Goal: Task Accomplishment & Management: Manage account settings

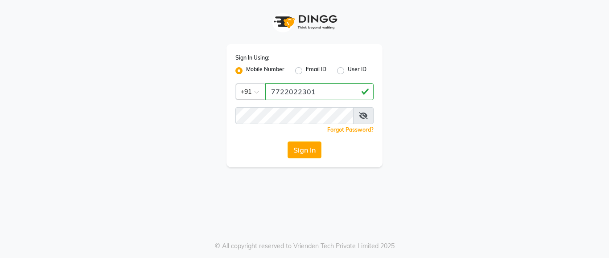
type input "7722022301"
click at [303, 153] on button "Sign In" at bounding box center [304, 150] width 34 height 17
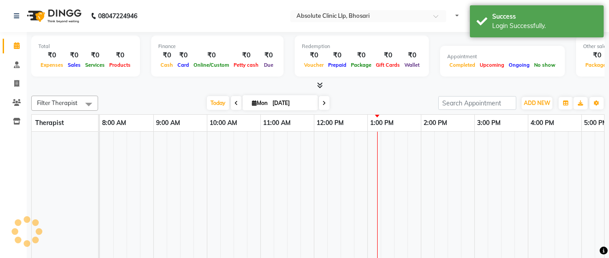
click at [346, 148] on td at bounding box center [346, 212] width 13 height 161
select select "en"
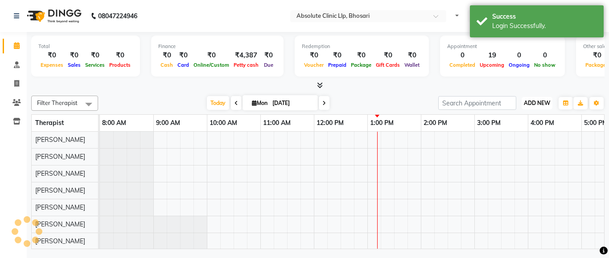
click at [530, 104] on span "ADD NEW" at bounding box center [536, 103] width 26 height 7
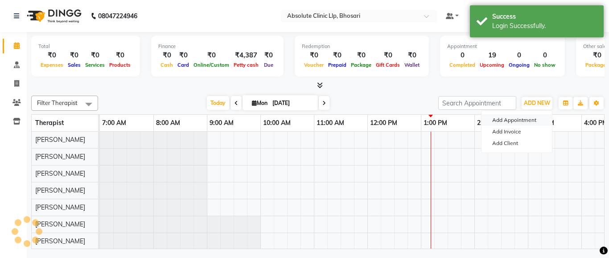
click at [529, 117] on button "Add Appointment" at bounding box center [516, 120] width 70 height 12
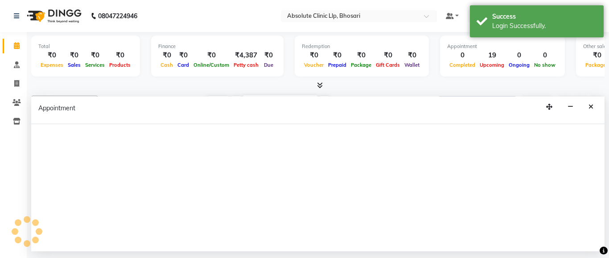
click at [530, 120] on div "Appointment" at bounding box center [317, 111] width 573 height 28
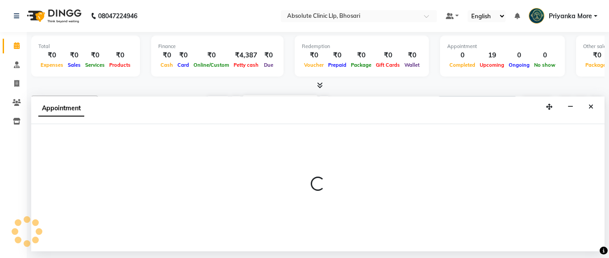
select select "tentative"
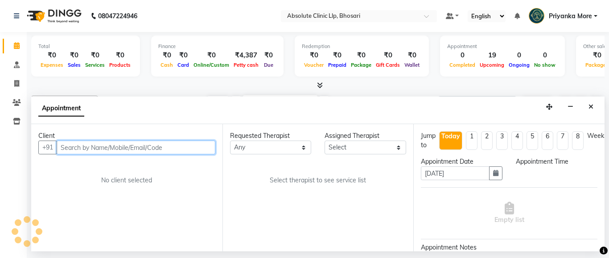
select select "480"
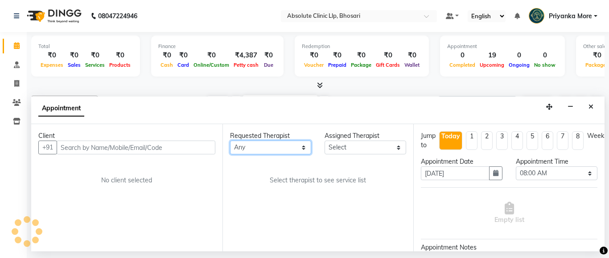
click at [254, 149] on select "Any Anita Gawli Dr.Bharati Patil Dr.Dhananjay Patil Dr.Rachana Hivarkar Neha Ro…" at bounding box center [271, 148] width 82 height 14
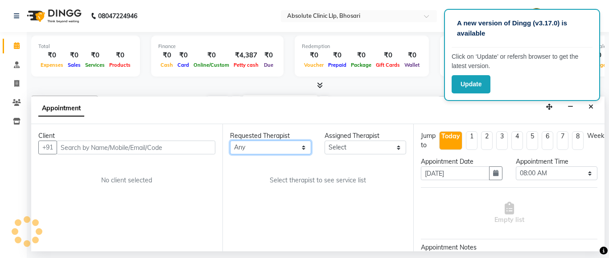
select select "27987"
click at [230, 141] on select "Any Anita Gawli Dr.Bharati Patil Dr.Dhananjay Patil Dr.Rachana Hivarkar Neha Ro…" at bounding box center [271, 148] width 82 height 14
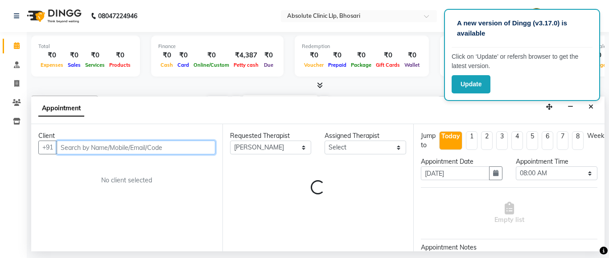
select select "27987"
click at [158, 143] on input "text" at bounding box center [136, 148] width 159 height 14
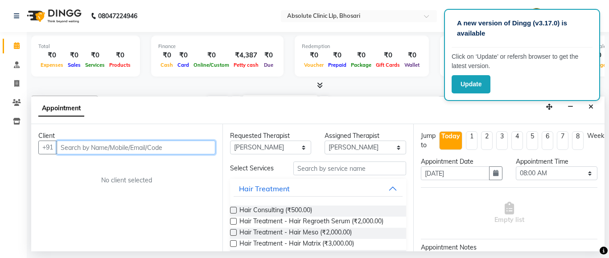
click at [158, 151] on input "text" at bounding box center [136, 148] width 159 height 14
click at [318, 192] on button "Hair Treatment" at bounding box center [317, 189] width 169 height 16
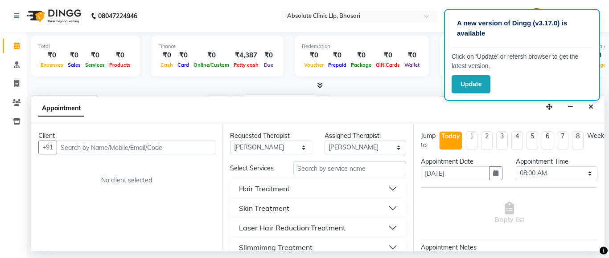
click at [276, 229] on div "Laser Hair Reduction Treatment" at bounding box center [292, 228] width 106 height 11
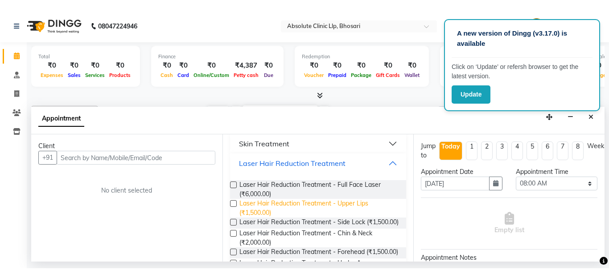
scroll to position [89, 0]
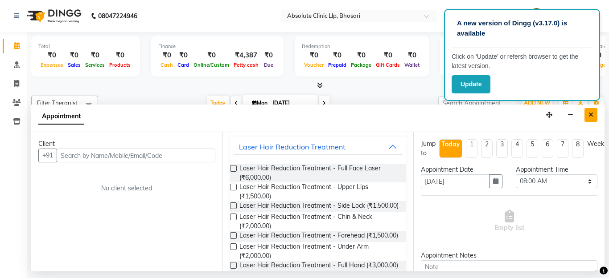
click at [589, 116] on icon "Close" at bounding box center [590, 115] width 5 height 6
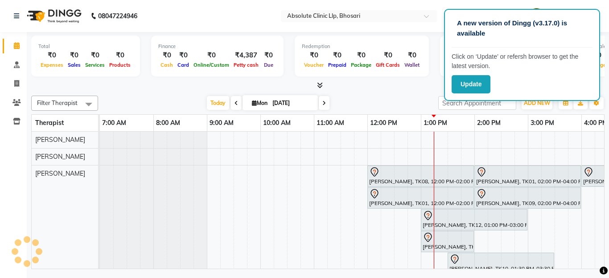
click at [380, 79] on div "Total ₹0 Expenses ₹0 Sales ₹0 Services ₹0 Products Finance ₹0 Cash ₹0 Card ₹0 O…" at bounding box center [317, 58] width 573 height 44
click at [384, 90] on div at bounding box center [317, 85] width 573 height 9
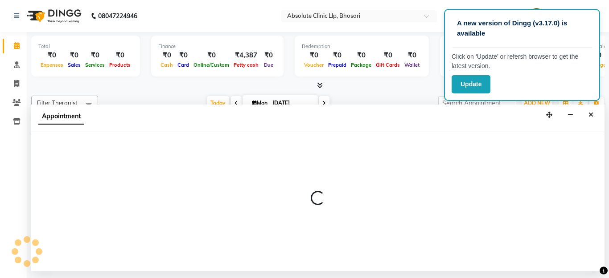
select select "27986"
select select "tentative"
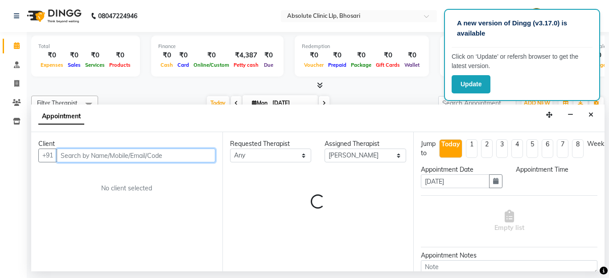
select select "690"
click at [101, 158] on input "text" at bounding box center [136, 156] width 159 height 14
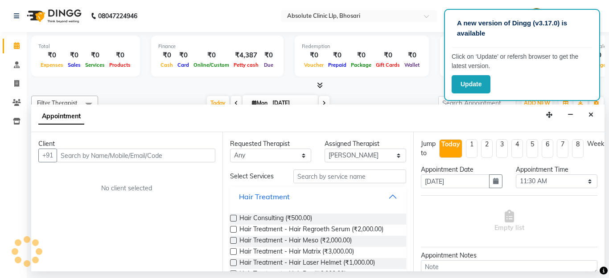
click at [268, 194] on div "Hair Treatment" at bounding box center [264, 197] width 51 height 11
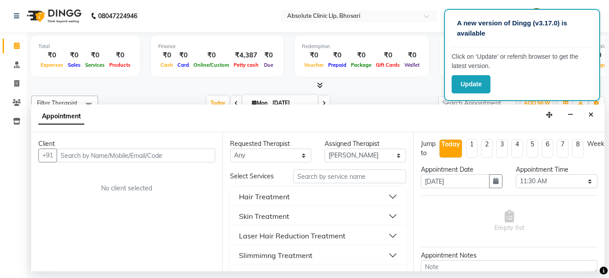
click at [261, 235] on div "Laser Hair Reduction Treatment" at bounding box center [292, 236] width 106 height 11
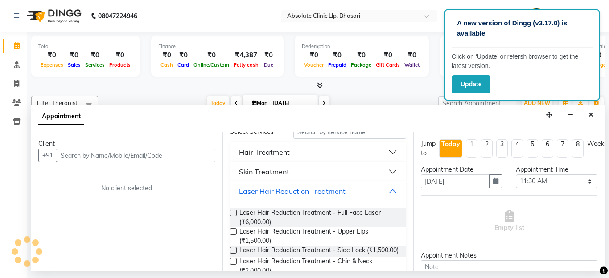
scroll to position [134, 0]
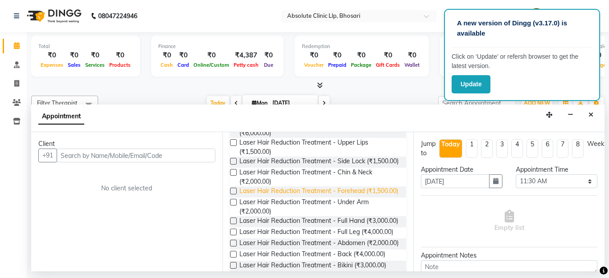
drag, startPoint x: 328, startPoint y: 208, endPoint x: 333, endPoint y: 211, distance: 5.8
click at [329, 198] on span "Laser Hair Reduction Treatment - Forehead (₹1,500.00)" at bounding box center [318, 192] width 159 height 11
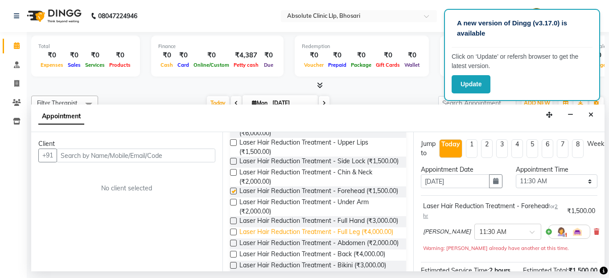
checkbox input "false"
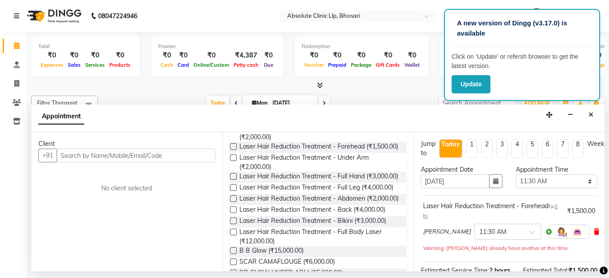
click at [593, 230] on icon at bounding box center [595, 232] width 5 height 6
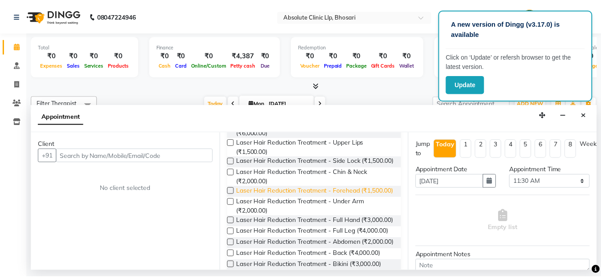
scroll to position [89, 0]
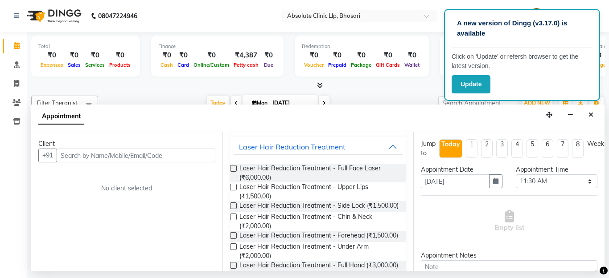
click at [608, 39] on div "Total ₹0 Expenses ₹0 Sales ₹0 Services ₹0 Products Finance ₹0 Cash ₹0 Card ₹0 O…" at bounding box center [318, 152] width 582 height 240
click at [592, 115] on icon "Close" at bounding box center [590, 115] width 5 height 6
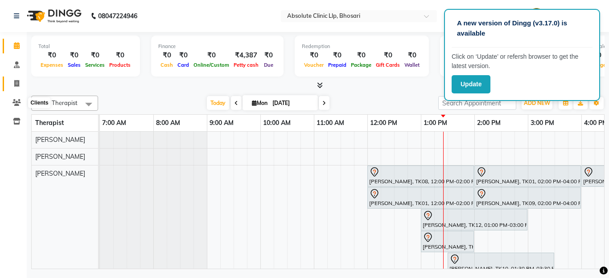
click at [16, 81] on icon at bounding box center [16, 83] width 5 height 7
select select "service"
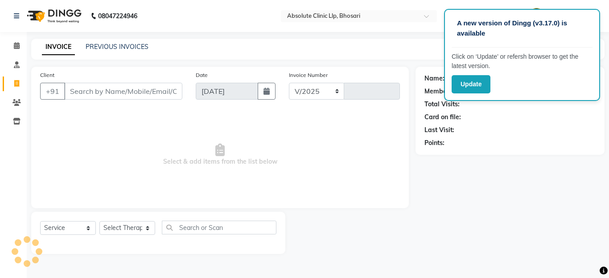
select select "4706"
type input "2360"
click at [110, 48] on link "PREVIOUS INVOICES" at bounding box center [117, 47] width 63 height 8
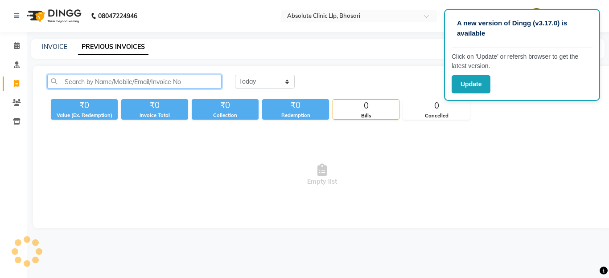
click at [148, 83] on input "text" at bounding box center [134, 82] width 174 height 14
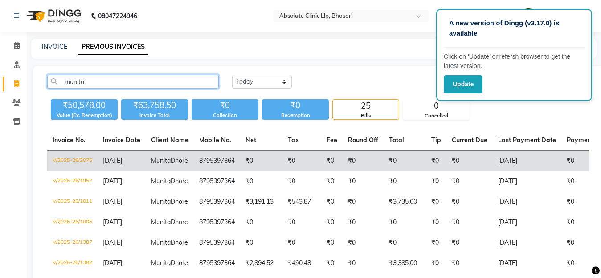
type input "munita"
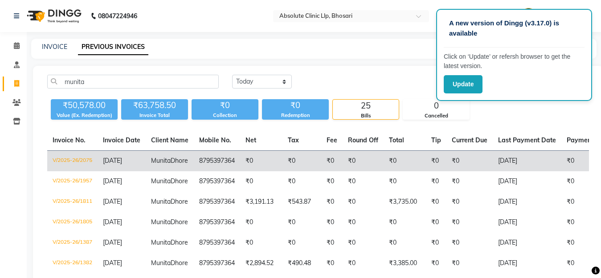
click at [76, 168] on td "V/2025-26/2075" at bounding box center [72, 161] width 50 height 21
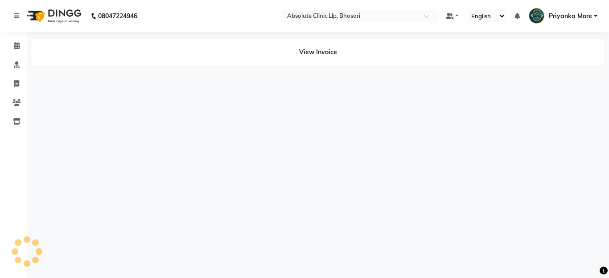
select select "en"
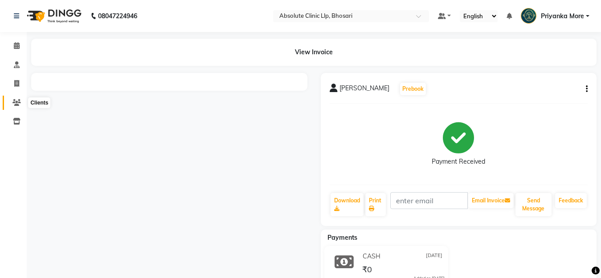
click at [18, 100] on icon at bounding box center [16, 102] width 8 height 7
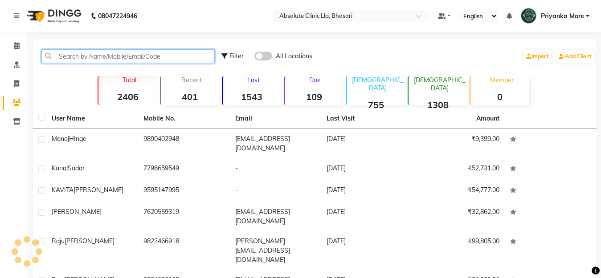
click at [126, 57] on input "text" at bounding box center [127, 56] width 173 height 14
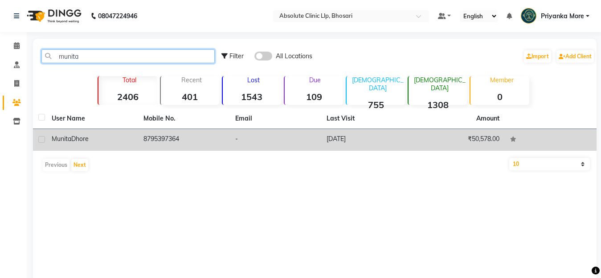
type input "munita"
click at [327, 139] on td "[DATE]" at bounding box center [367, 140] width 92 height 22
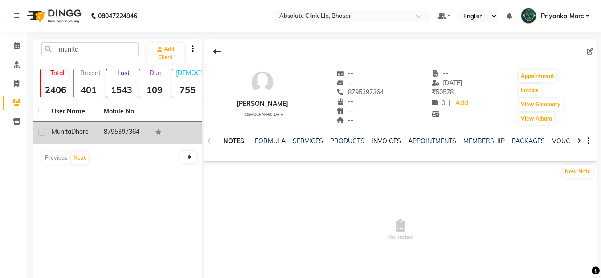
click at [380, 143] on link "INVOICES" at bounding box center [386, 141] width 29 height 8
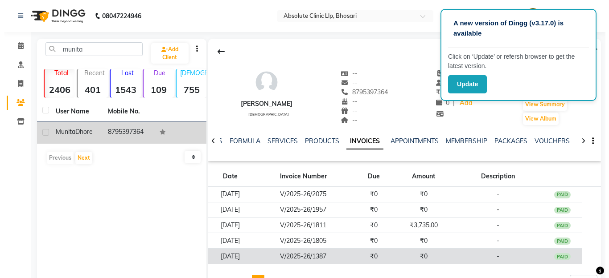
scroll to position [41, 0]
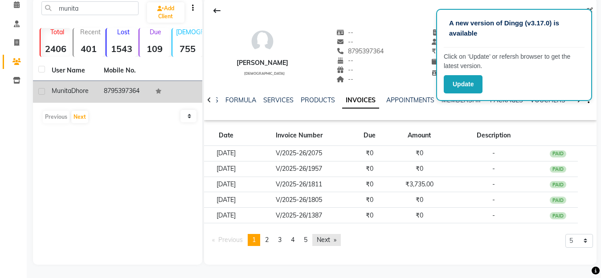
click at [331, 237] on link "Next page" at bounding box center [326, 240] width 29 height 12
click at [322, 244] on link "Next page" at bounding box center [326, 240] width 29 height 12
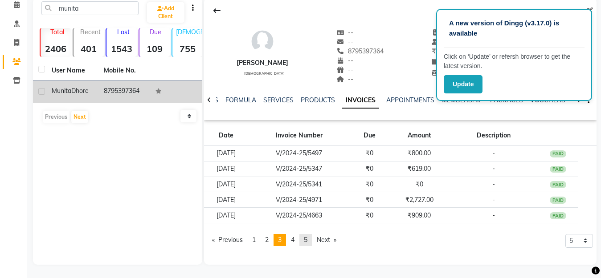
click at [306, 235] on link "page 5" at bounding box center [305, 240] width 12 height 12
click at [290, 239] on link "page 4" at bounding box center [292, 240] width 12 height 12
click at [280, 242] on span "3" at bounding box center [280, 240] width 4 height 8
click at [263, 242] on link "page 2" at bounding box center [267, 240] width 12 height 12
click at [253, 244] on link "page 1" at bounding box center [254, 240] width 12 height 12
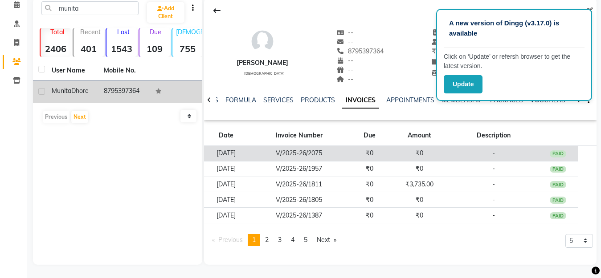
click at [232, 153] on td "[DATE]" at bounding box center [226, 154] width 45 height 16
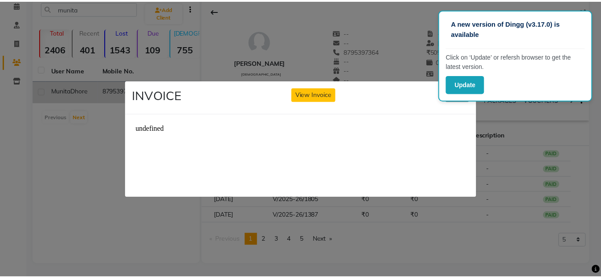
scroll to position [0, 0]
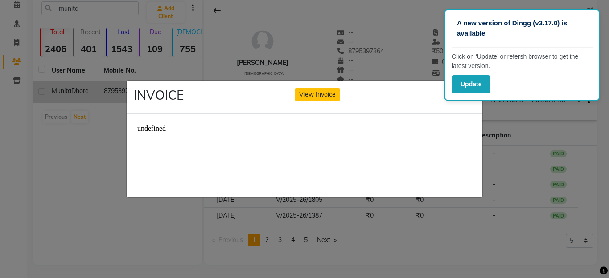
click at [418, 215] on ngb-modal-window "INVOICE View Invoice Close" at bounding box center [304, 139] width 609 height 278
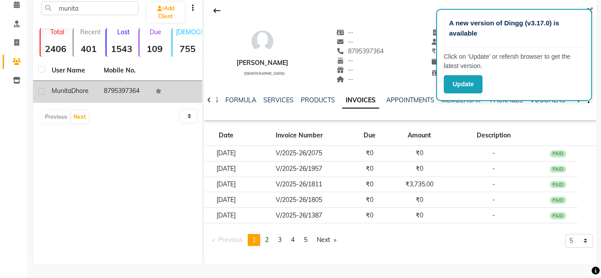
click at [339, 115] on div "[PERSON_NAME] [DEMOGRAPHIC_DATA] -- -- 8795397364 -- -- -- -- [DATE] ₹ 50578 0 …" at bounding box center [400, 59] width 393 height 123
click at [304, 102] on link "PRODUCTS" at bounding box center [318, 100] width 34 height 8
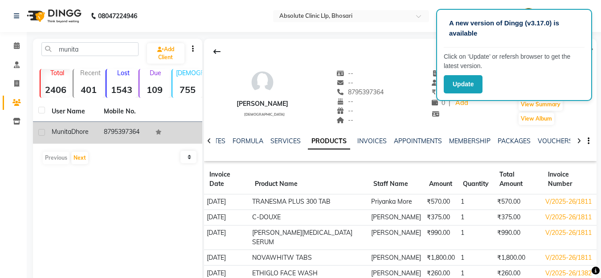
scroll to position [41, 0]
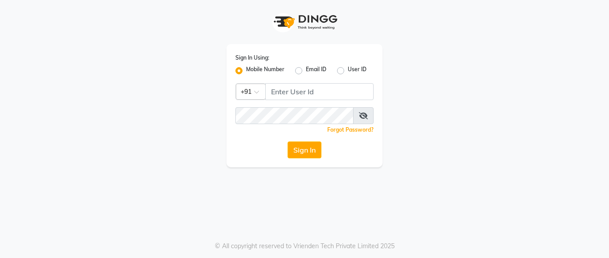
click at [8, 155] on app-login "Sign In Using: Mobile Number Email ID User ID Country Code × +91 Remember me Fo…" at bounding box center [304, 83] width 609 height 167
